Goal: Task Accomplishment & Management: Manage account settings

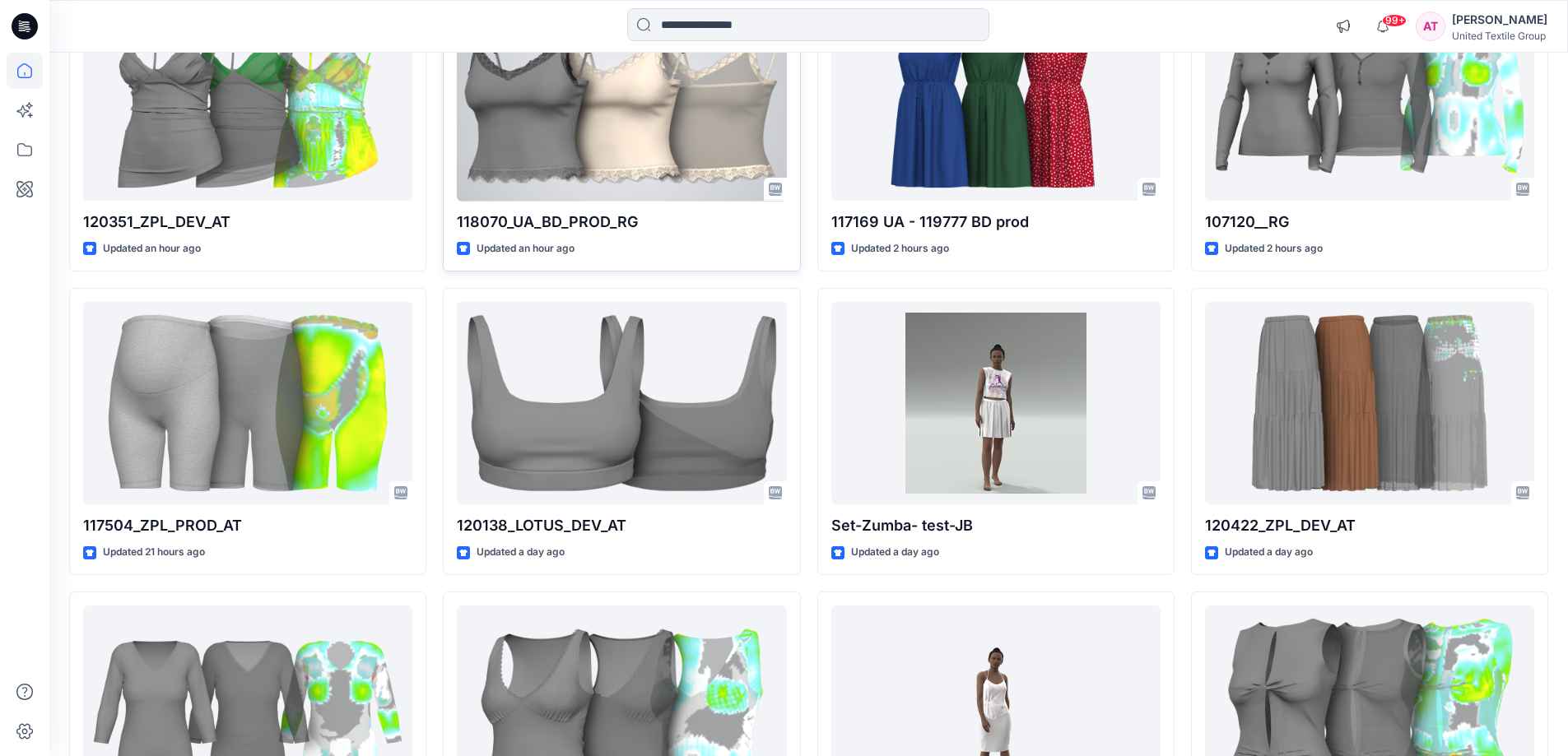
scroll to position [82, 0]
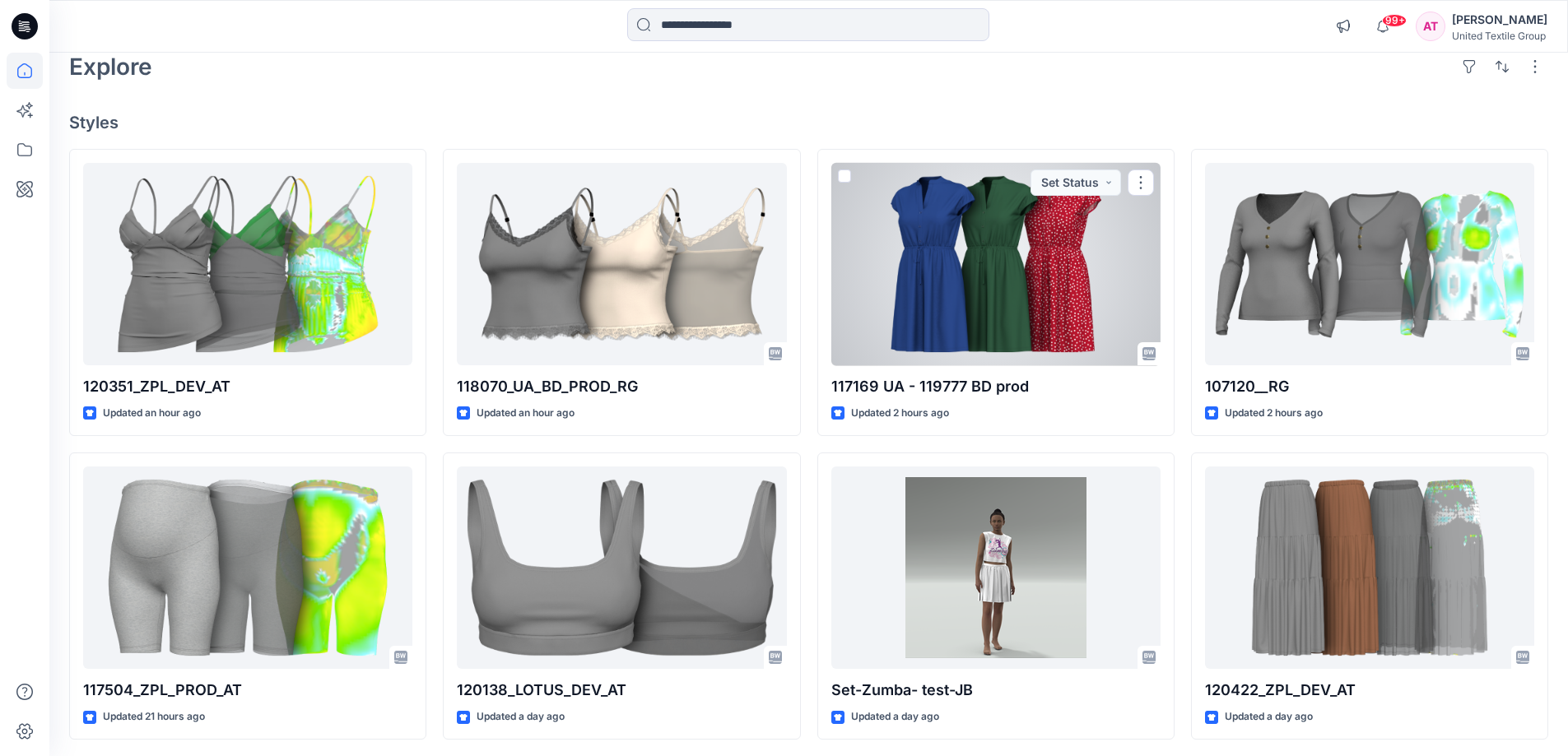
click at [1033, 243] on div at bounding box center [996, 265] width 329 height 204
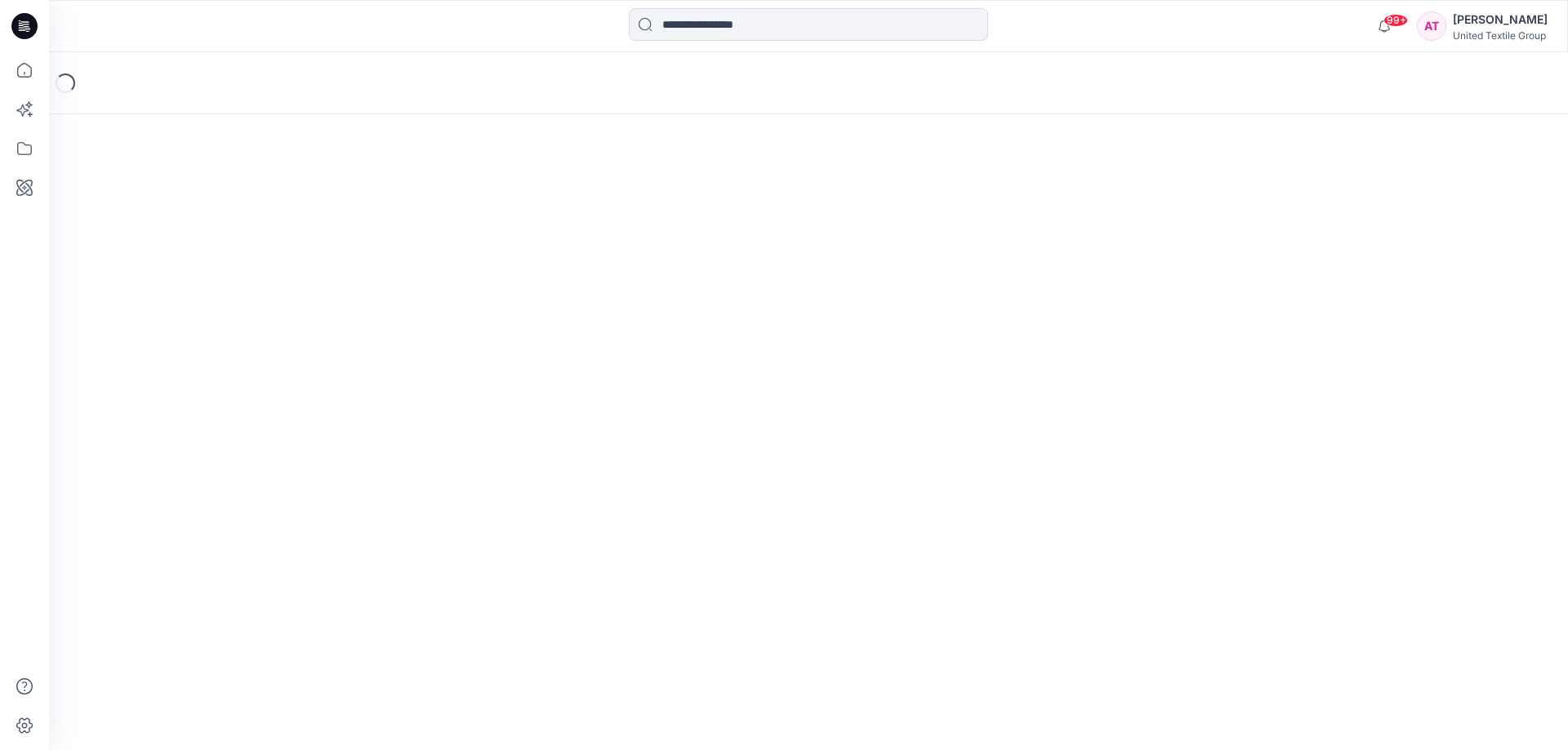
click at [1026, 241] on div "Loading..." at bounding box center [809, 402] width 1520 height 698
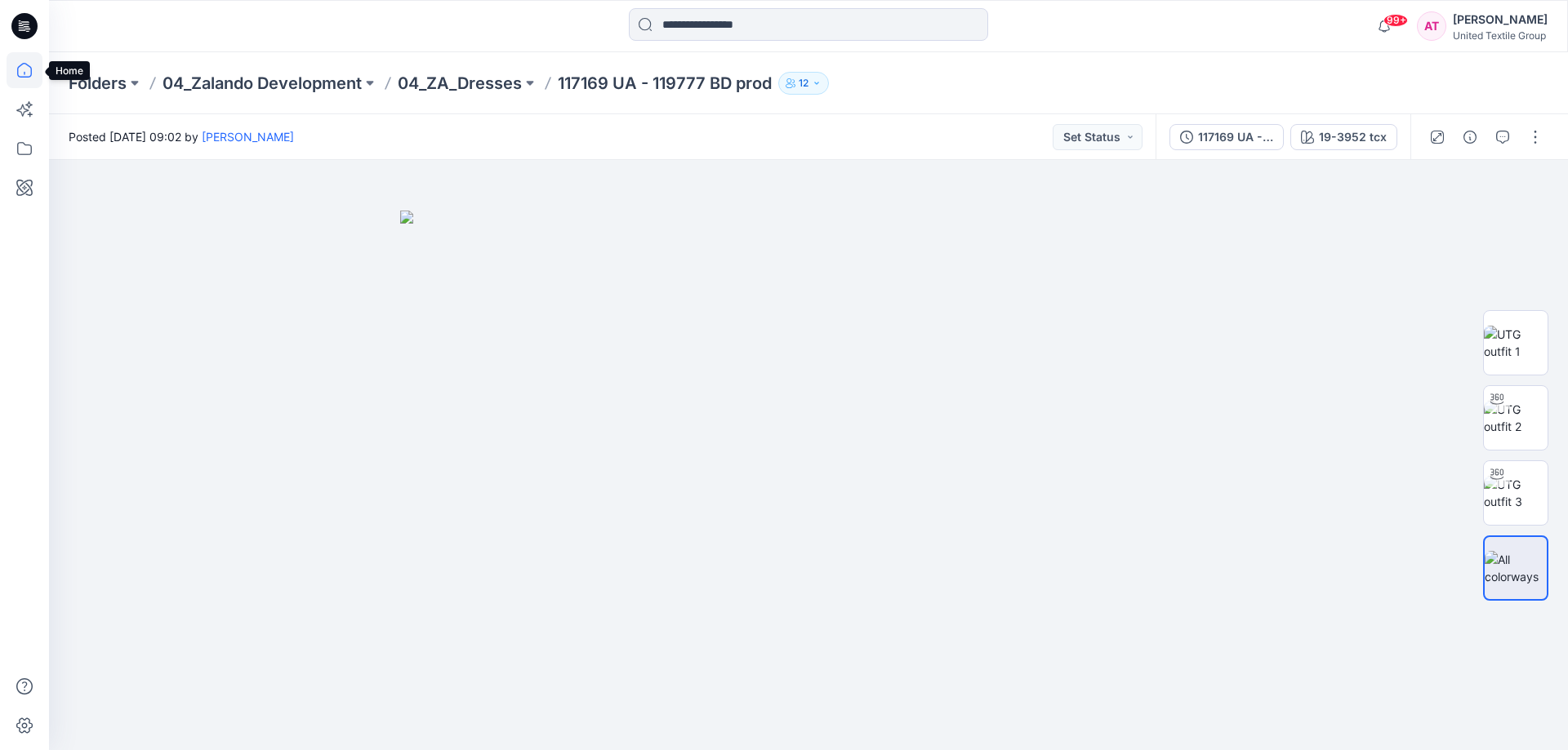
click at [25, 70] on icon at bounding box center [25, 71] width 36 height 36
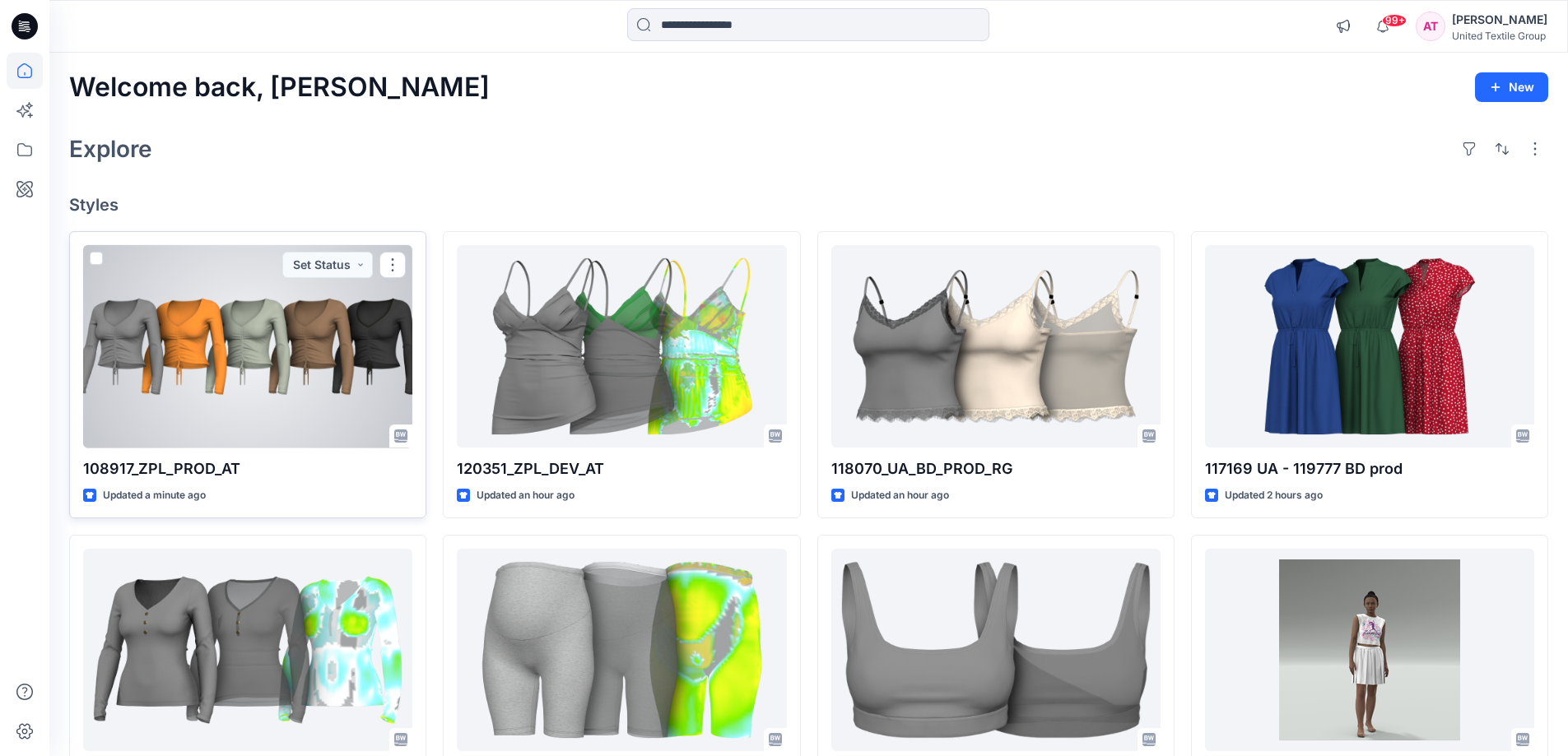
click at [330, 419] on div at bounding box center [248, 347] width 329 height 204
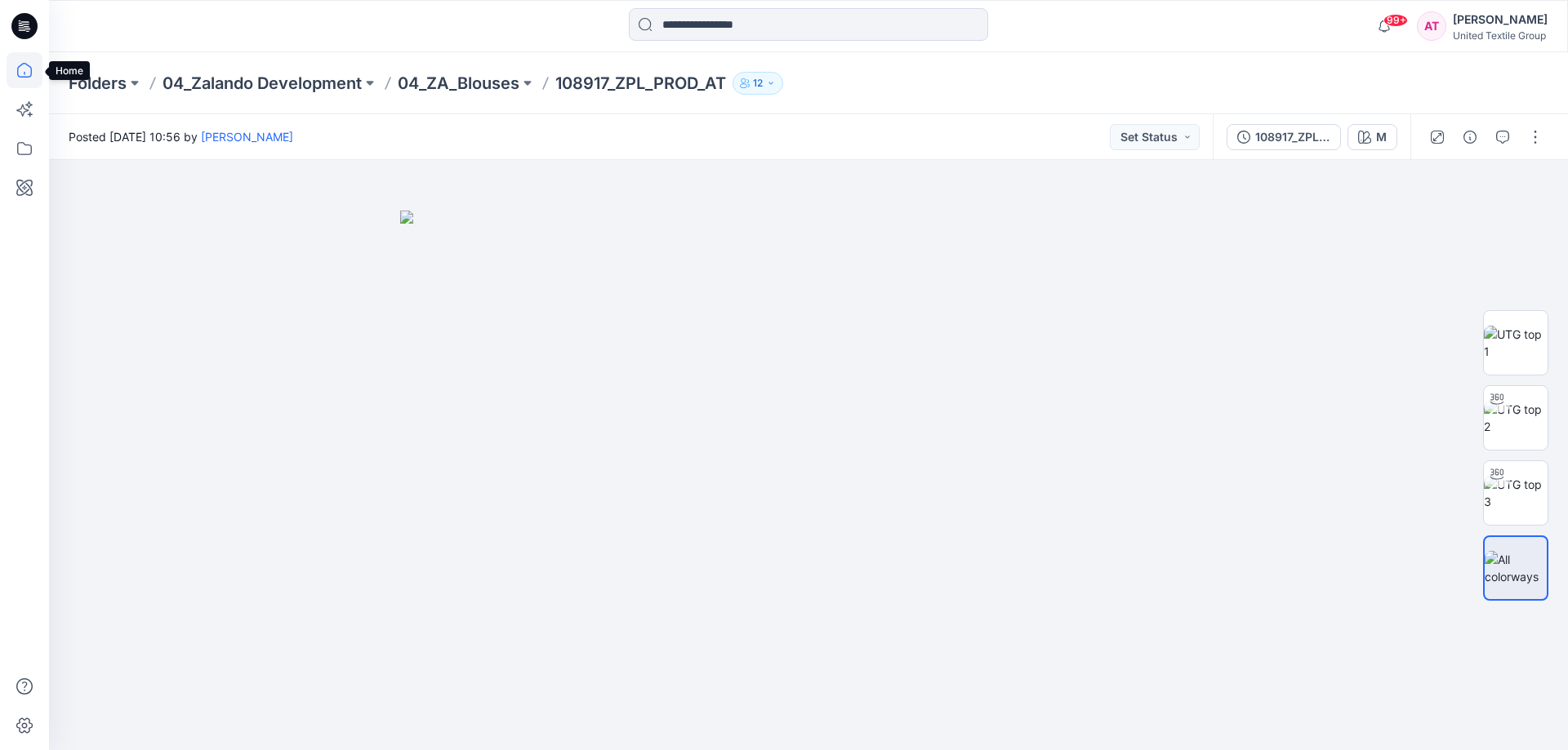
click at [28, 72] on icon at bounding box center [25, 71] width 36 height 36
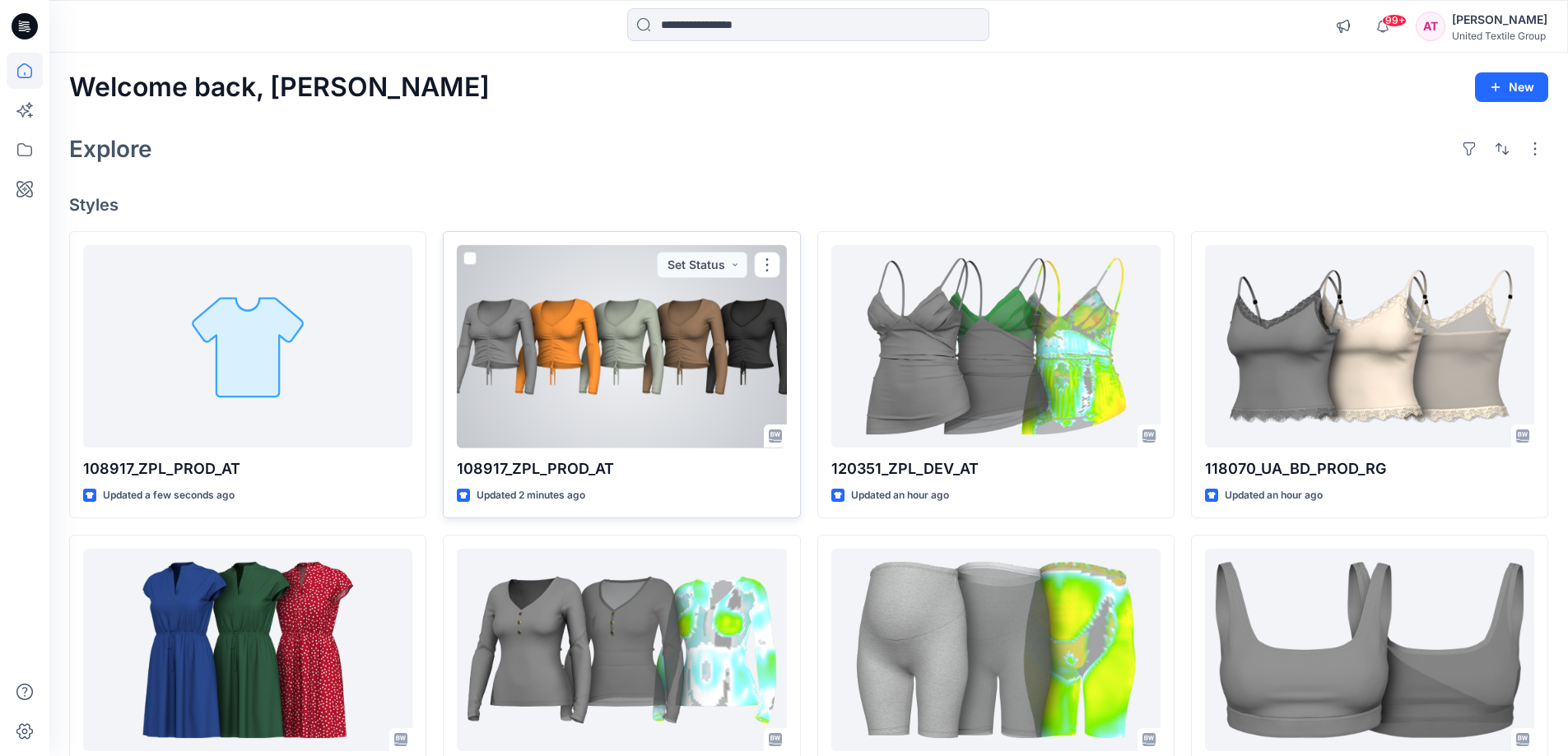
click at [614, 265] on div at bounding box center [622, 347] width 329 height 204
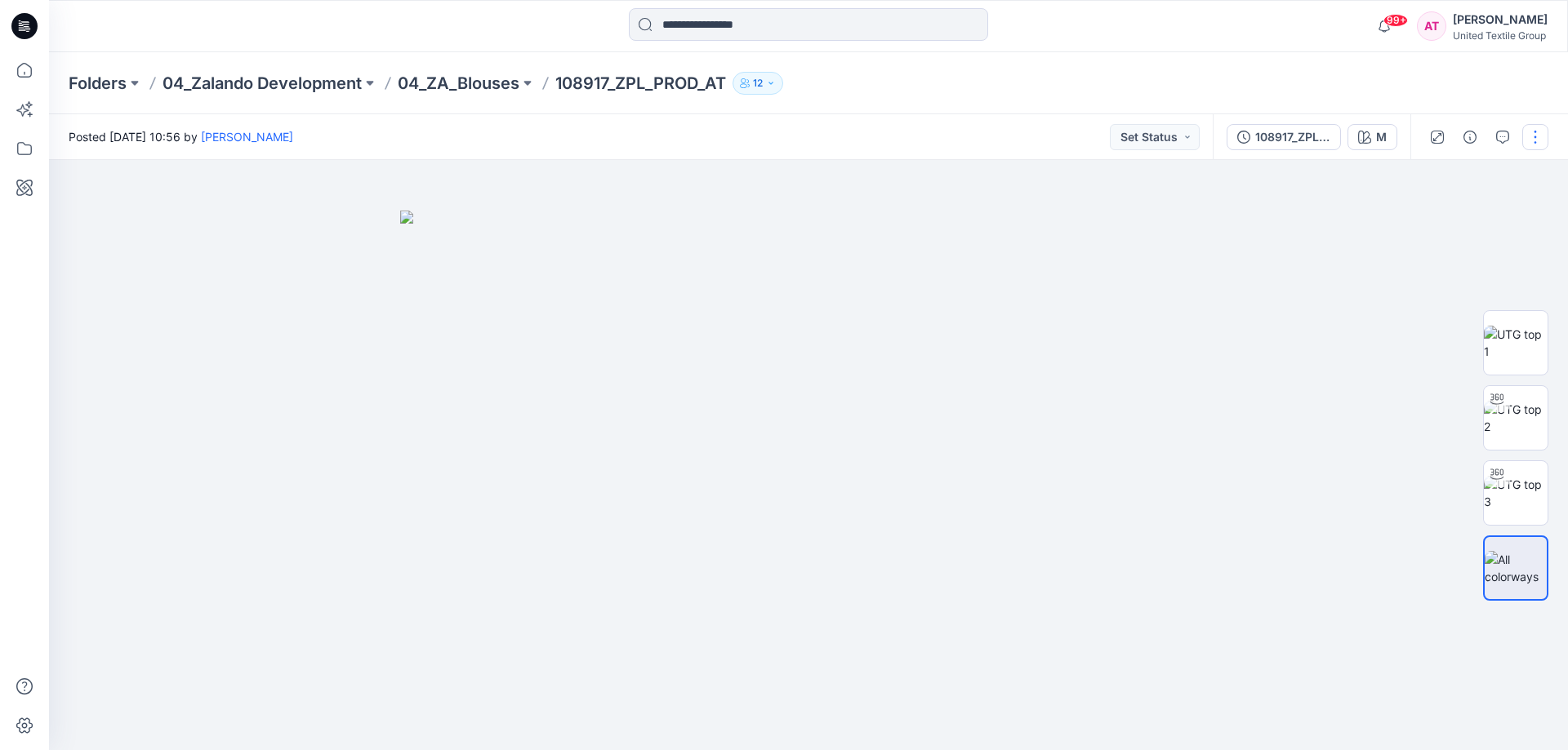
click at [1527, 130] on button "button" at bounding box center [1536, 137] width 26 height 26
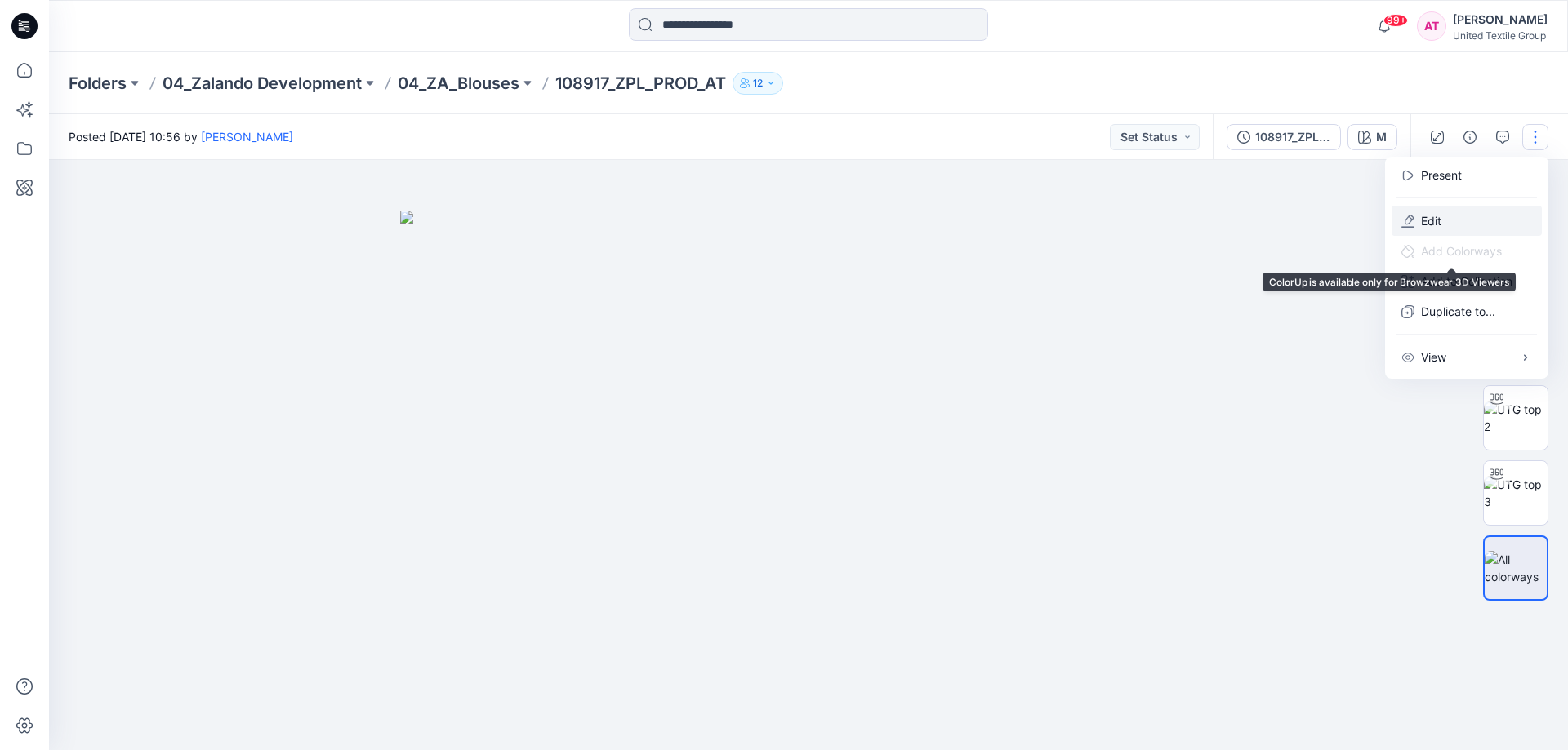
click at [1439, 214] on p "Edit" at bounding box center [1432, 220] width 21 height 17
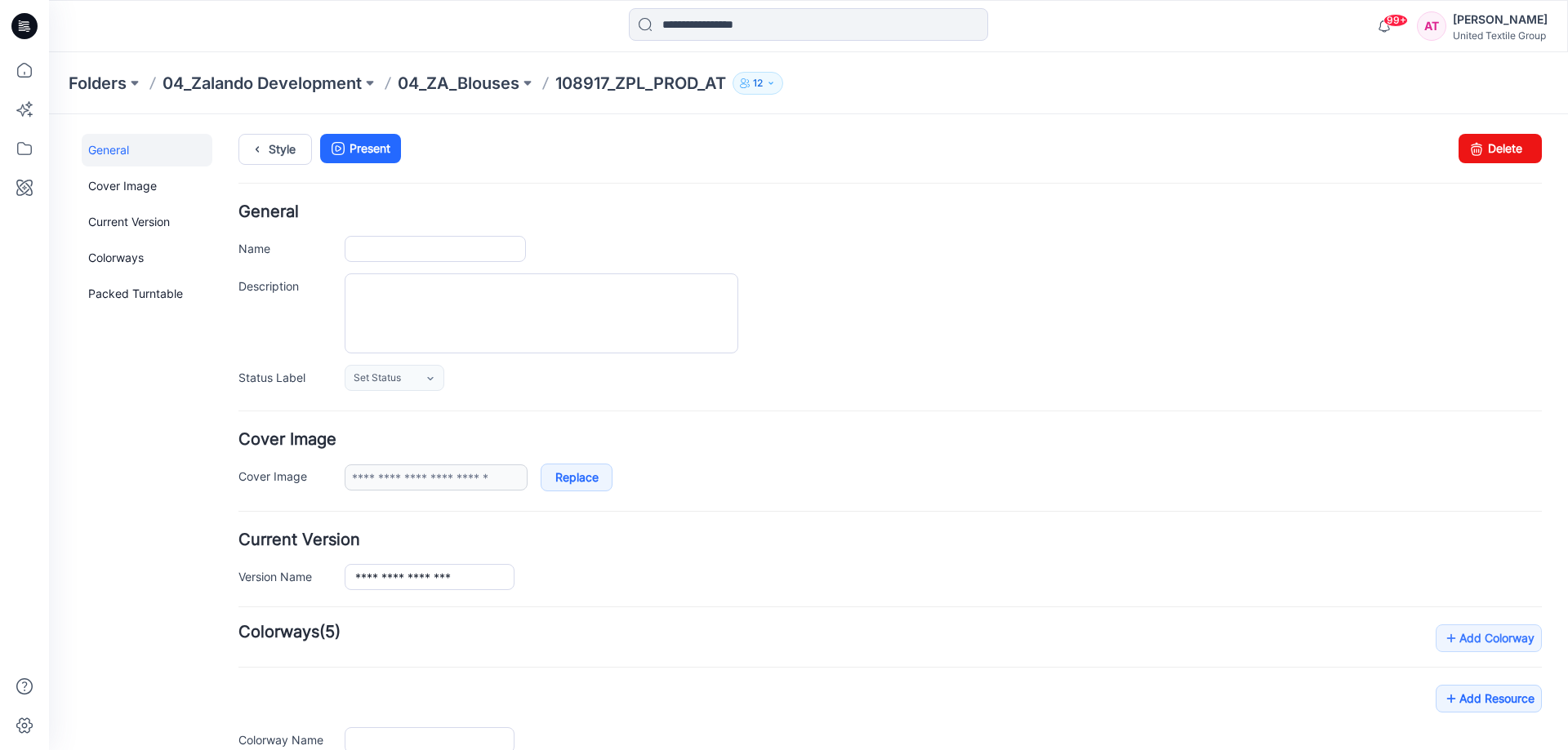
type input "**********"
type input "*"
type input "**********"
drag, startPoint x: 1506, startPoint y: 153, endPoint x: 894, endPoint y: 173, distance: 612.3
click at [1506, 153] on link "Delete" at bounding box center [1500, 149] width 83 height 30
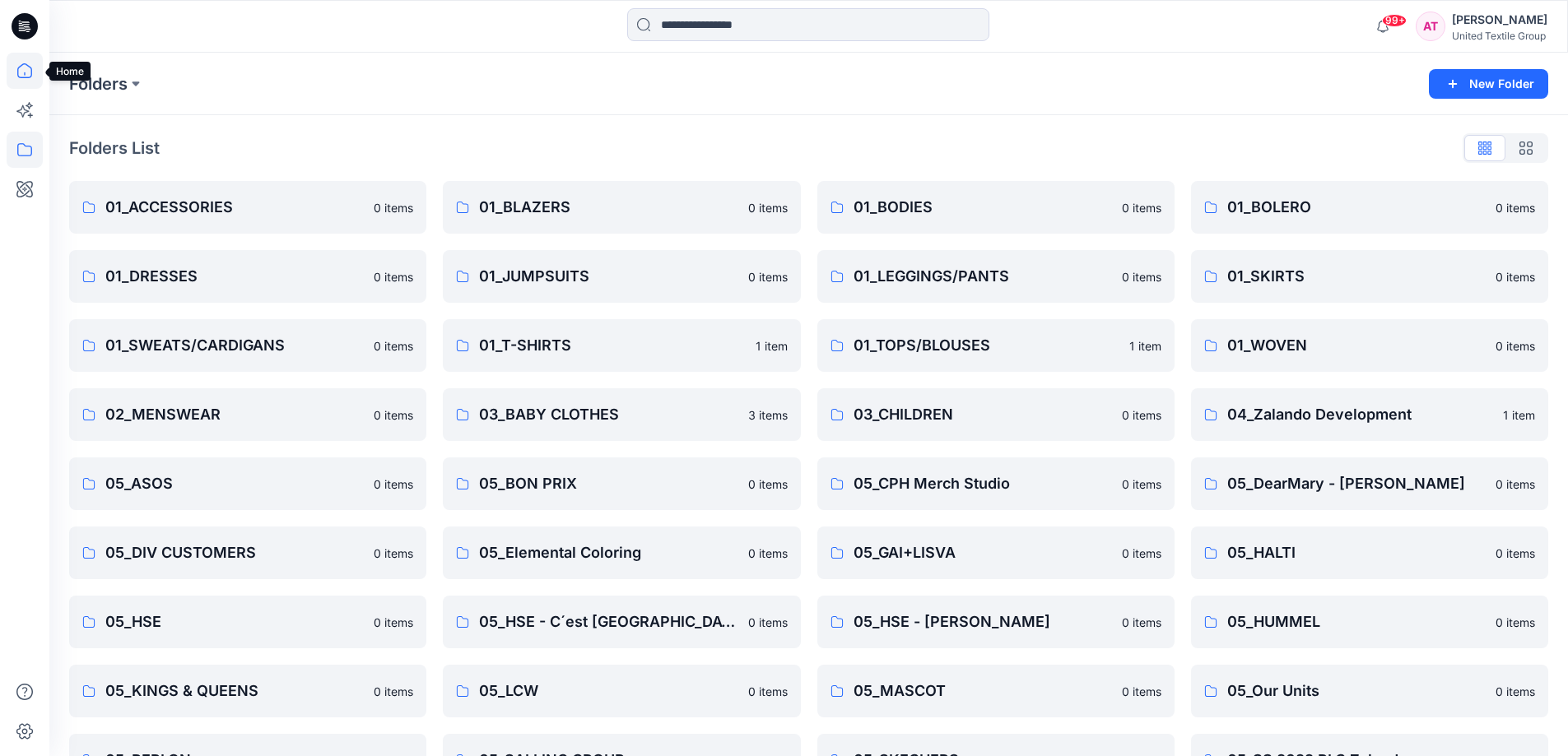
click at [22, 63] on icon at bounding box center [25, 71] width 36 height 36
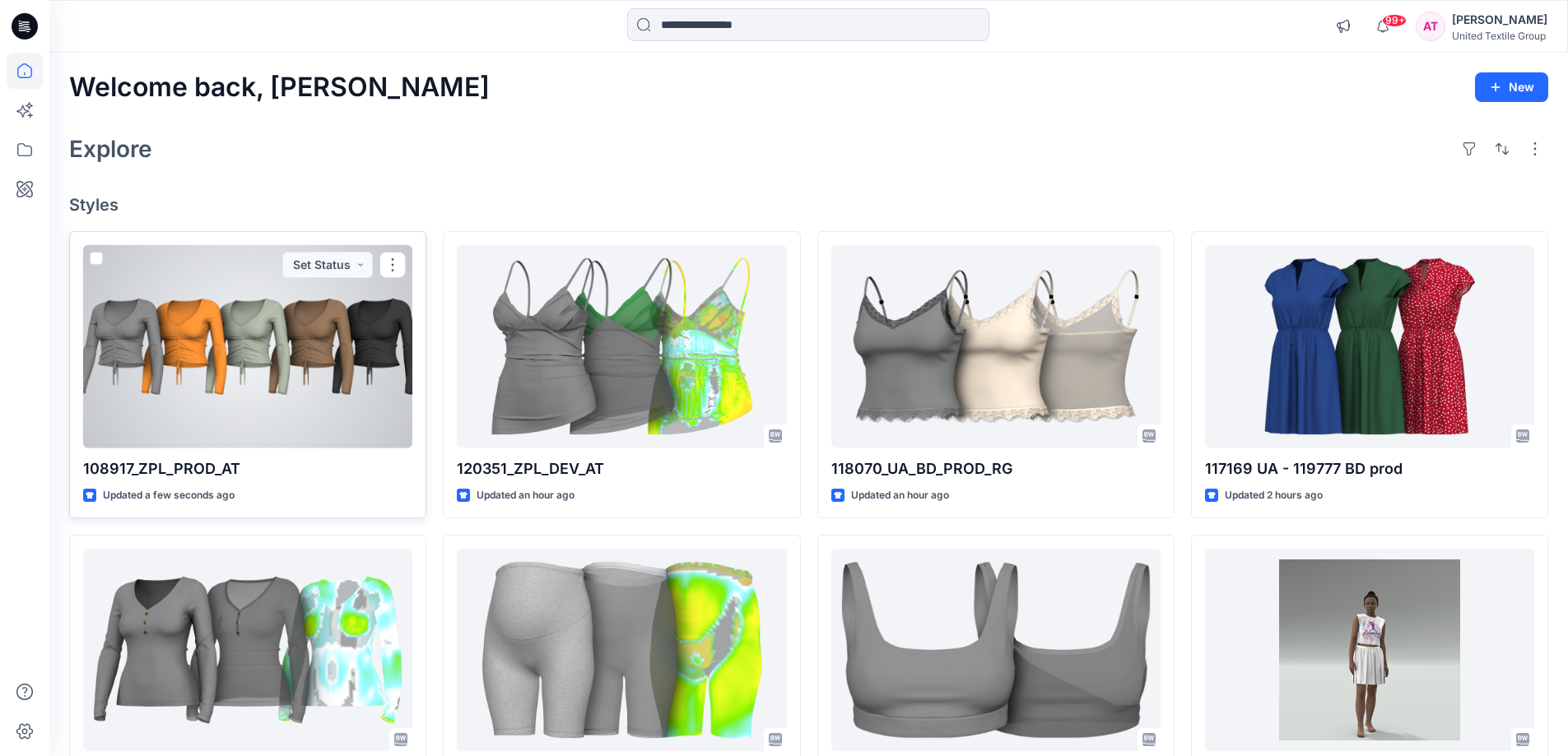
click at [248, 344] on div at bounding box center [248, 347] width 329 height 204
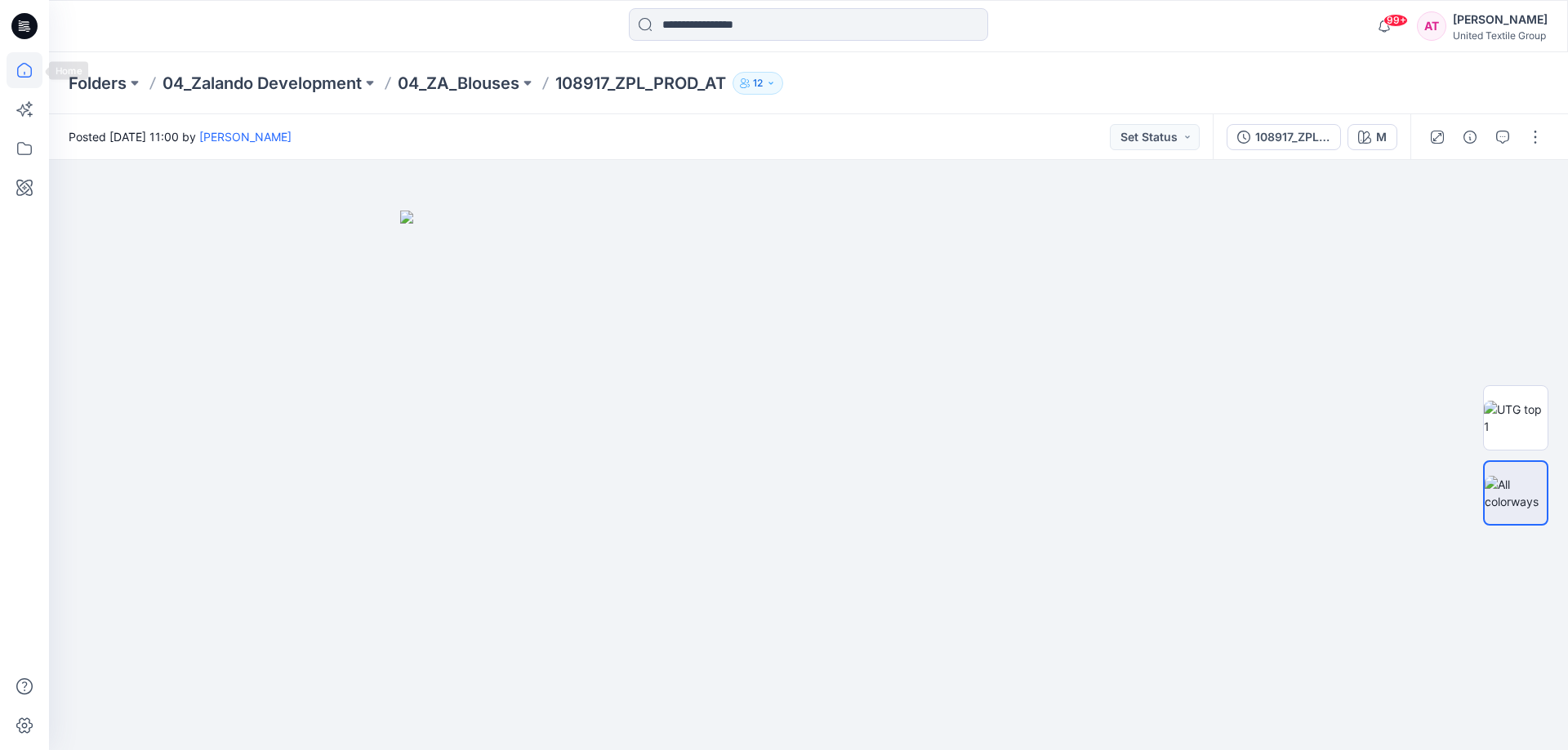
click at [25, 68] on icon at bounding box center [25, 71] width 36 height 36
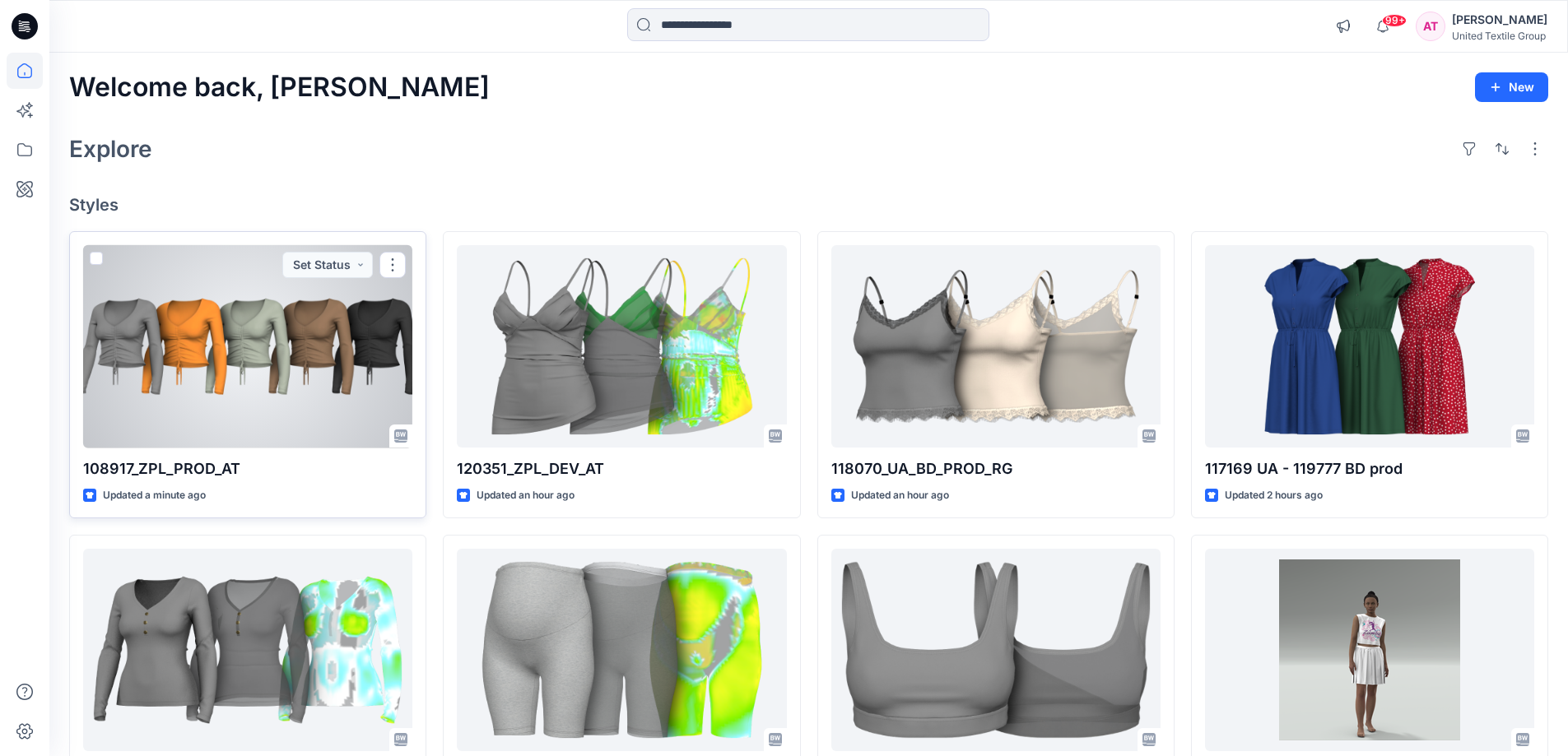
click at [253, 417] on div at bounding box center [248, 347] width 329 height 204
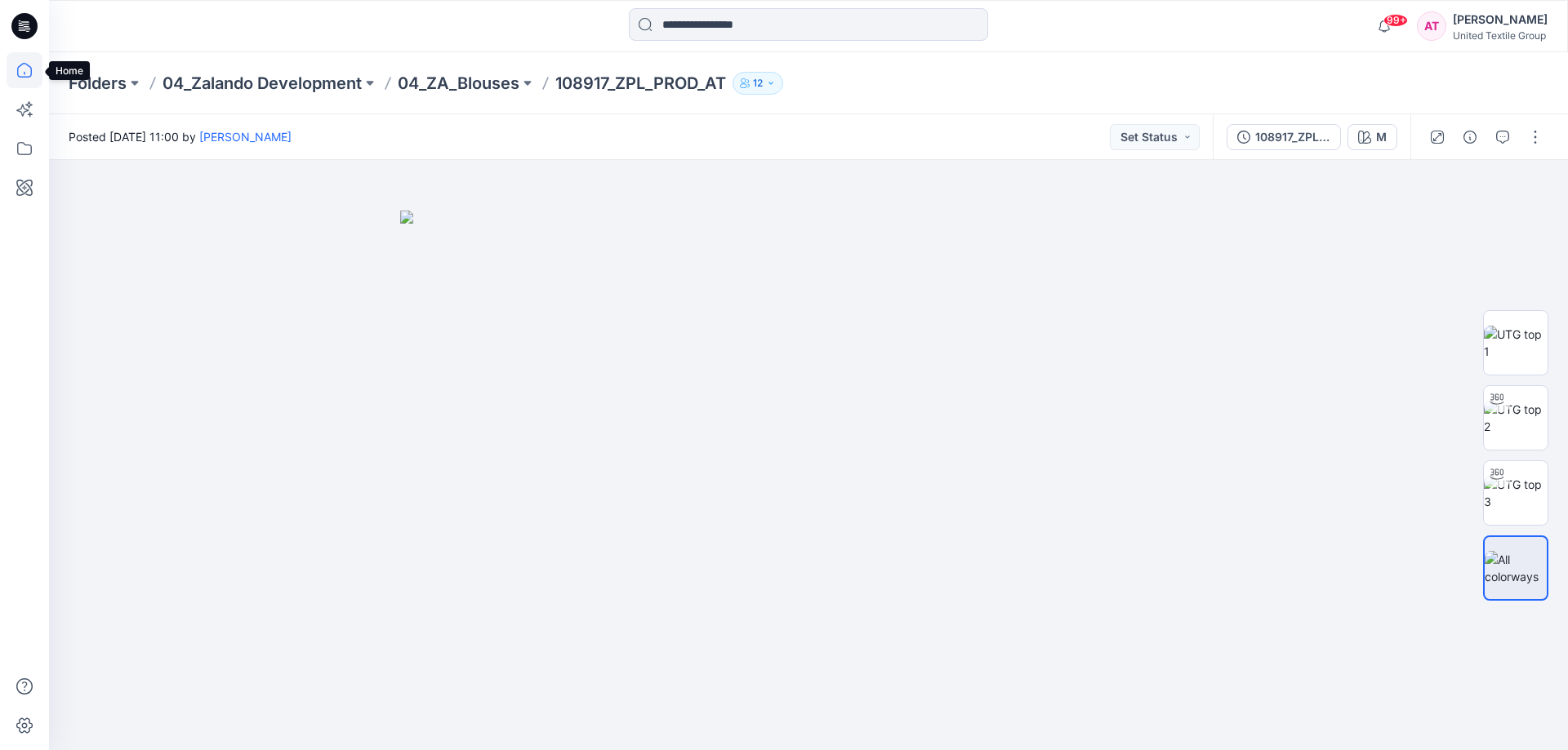
click at [21, 67] on icon at bounding box center [25, 71] width 36 height 36
